Goal: Information Seeking & Learning: Learn about a topic

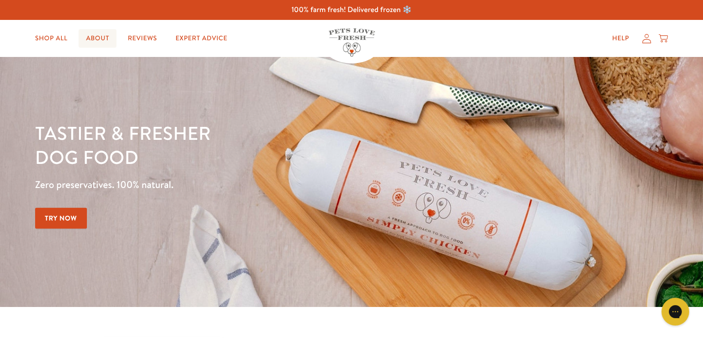
click at [106, 41] on link "About" at bounding box center [98, 38] width 38 height 18
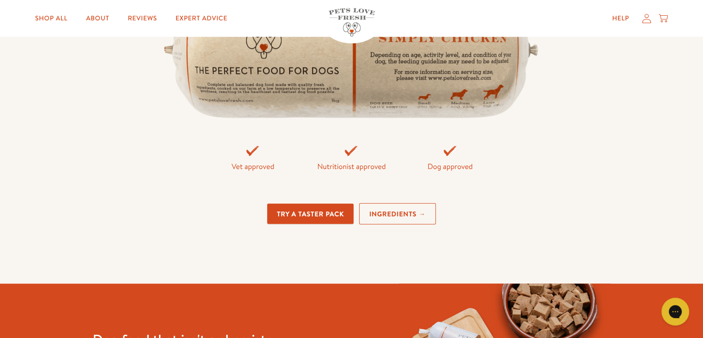
scroll to position [1983, 0]
